Goal: Task Accomplishment & Management: Manage account settings

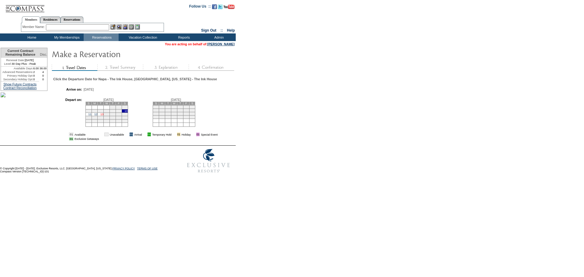
click at [103, 116] on link "13" at bounding box center [101, 114] width 3 height 3
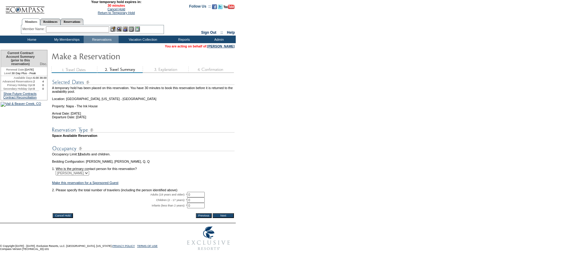
click at [202, 197] on input "0" at bounding box center [196, 194] width 18 height 5
type input "2"
click at [222, 218] on input "Next" at bounding box center [223, 215] width 21 height 5
